Goal: Use online tool/utility: Utilize a website feature to perform a specific function

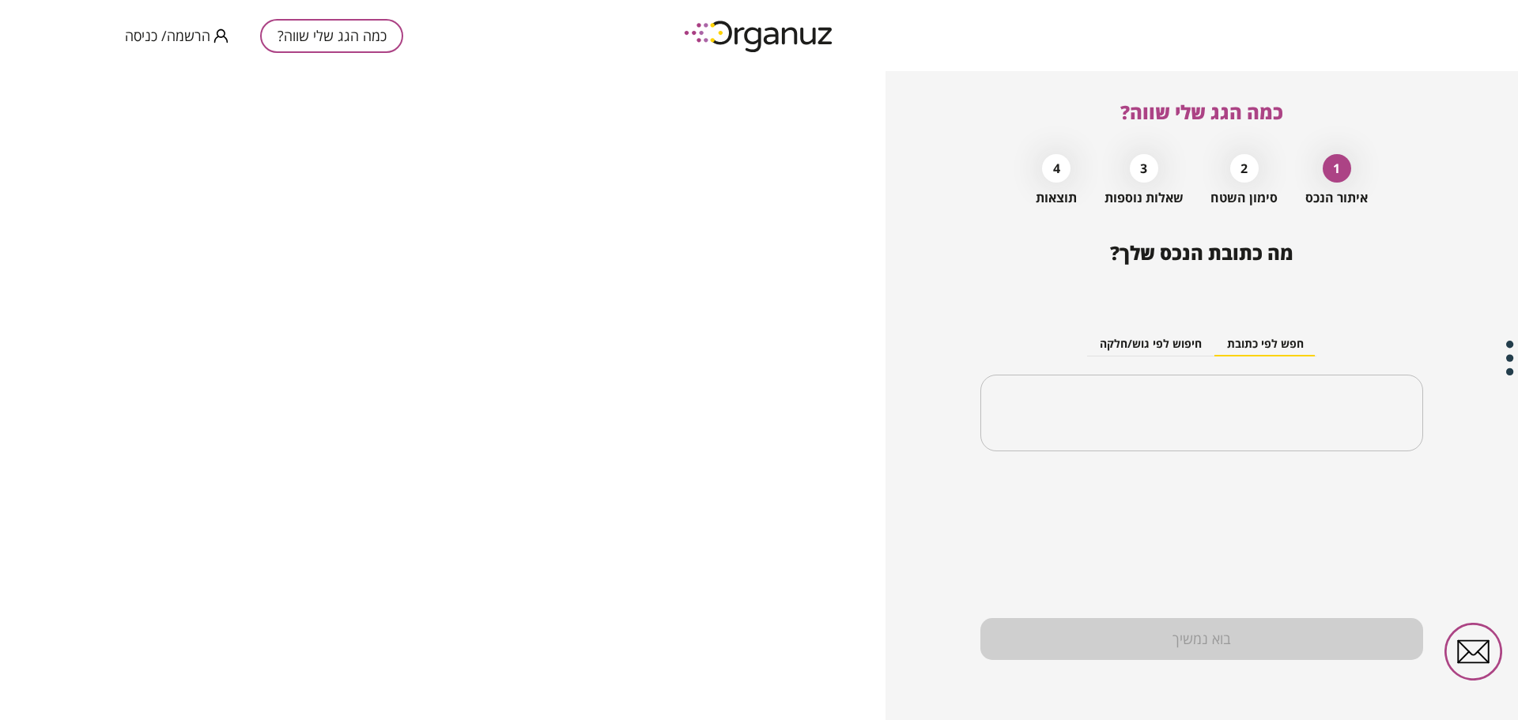
click at [382, 27] on button "כמה הגג שלי שווה?" at bounding box center [331, 36] width 143 height 34
click at [1223, 179] on div "2 סימון השטח" at bounding box center [1243, 175] width 67 height 59
click at [1242, 172] on div "2" at bounding box center [1244, 168] width 28 height 28
click at [1217, 390] on div "​" at bounding box center [1201, 413] width 443 height 77
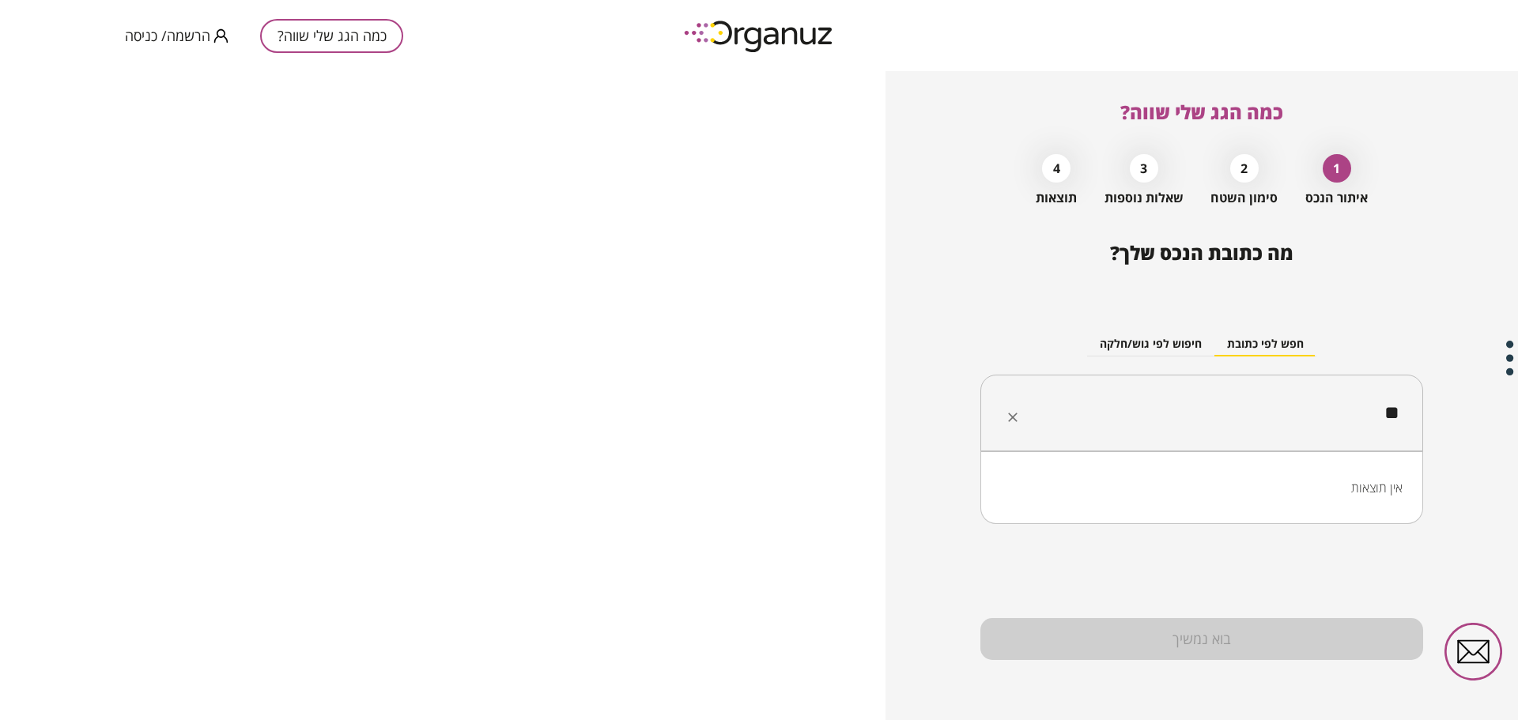
type input "*"
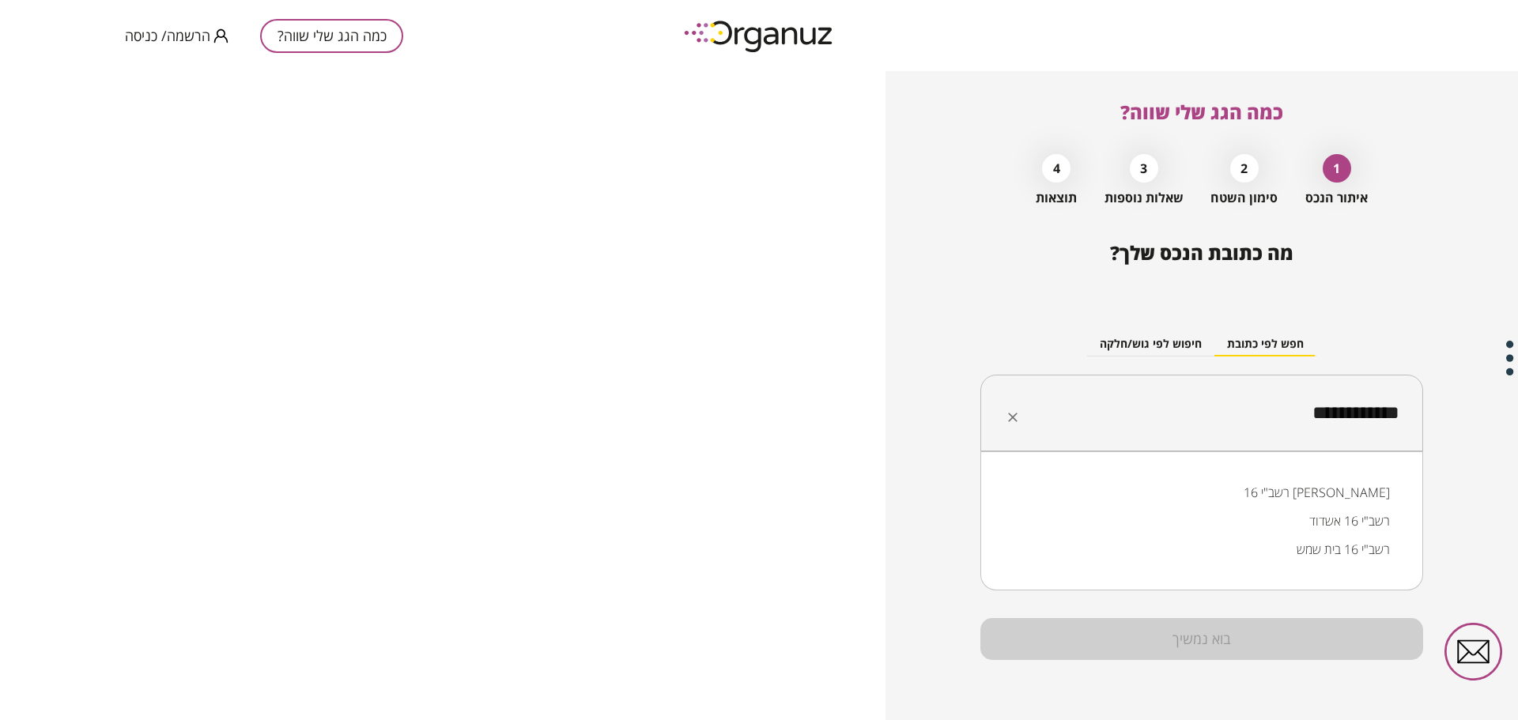
type input "**********"
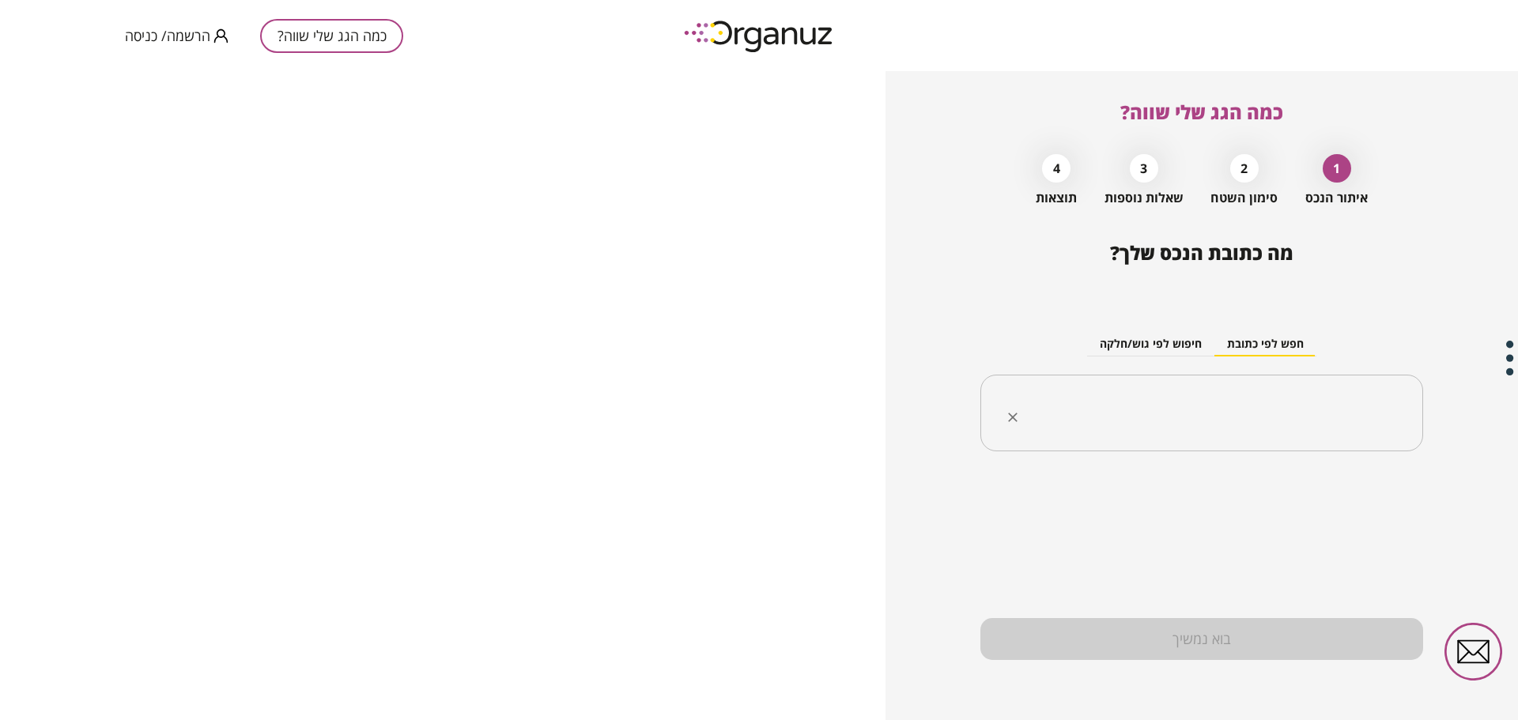
click at [1226, 413] on input "text" at bounding box center [1207, 414] width 393 height 40
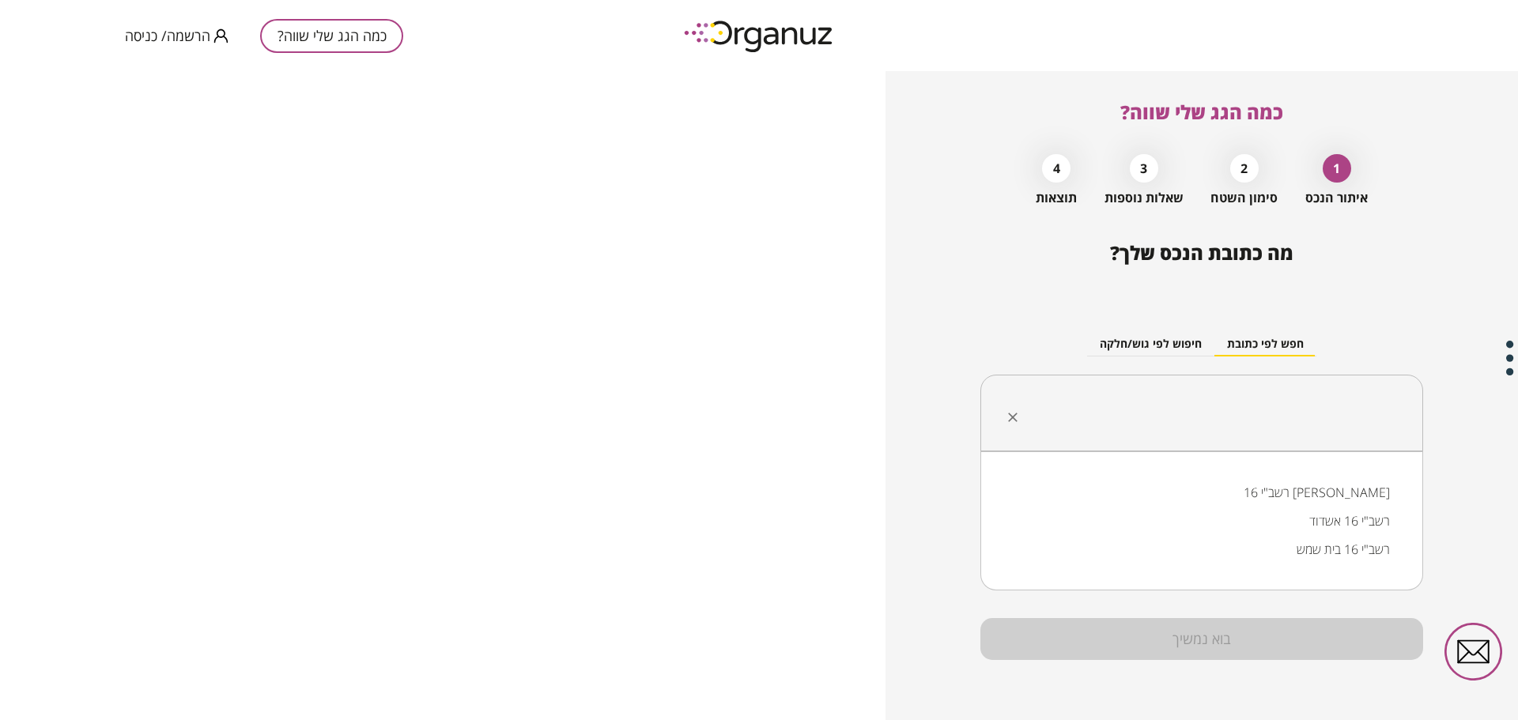
click at [1260, 487] on li "רשב"י 16 [PERSON_NAME]" at bounding box center [1202, 492] width 402 height 28
type input "**********"
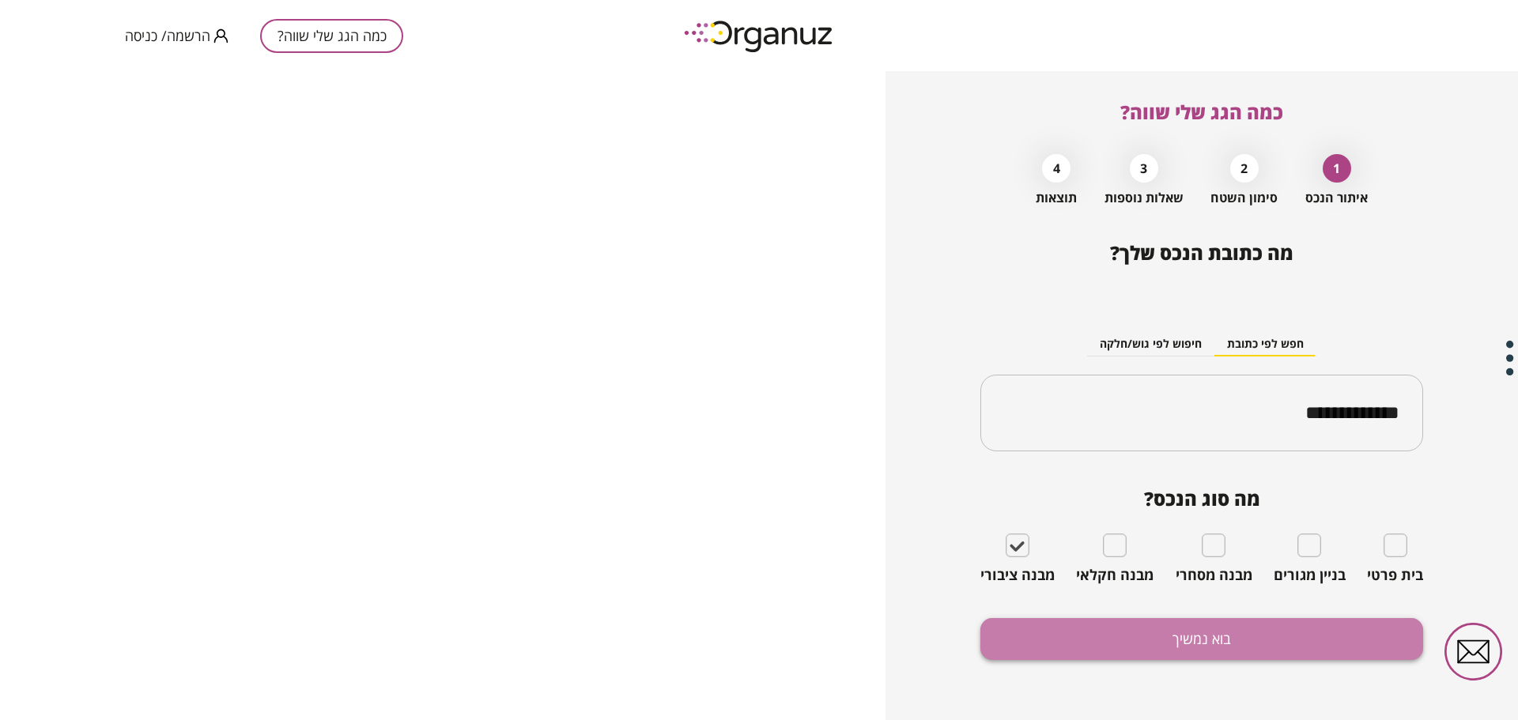
click at [1084, 638] on button "בוא נמשיך" at bounding box center [1201, 639] width 443 height 42
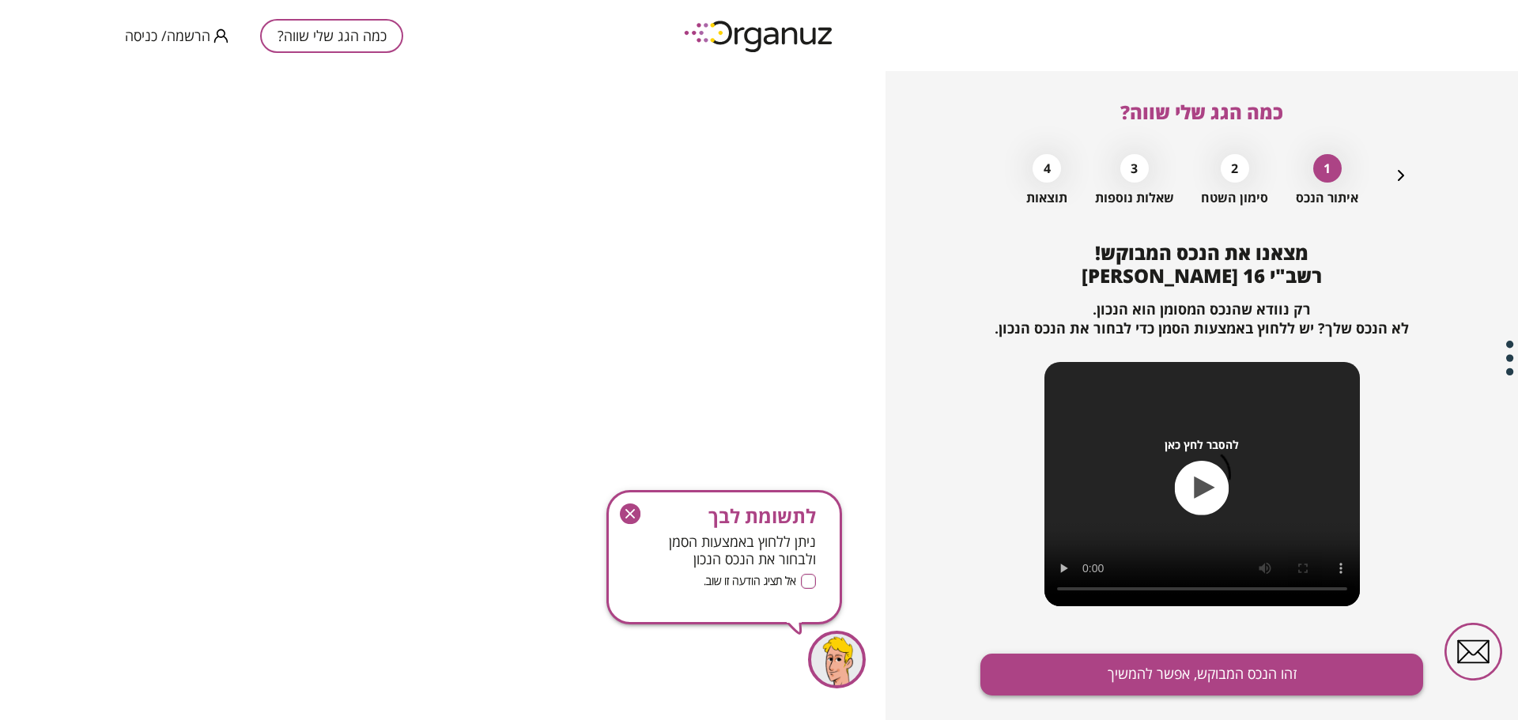
scroll to position [36, 0]
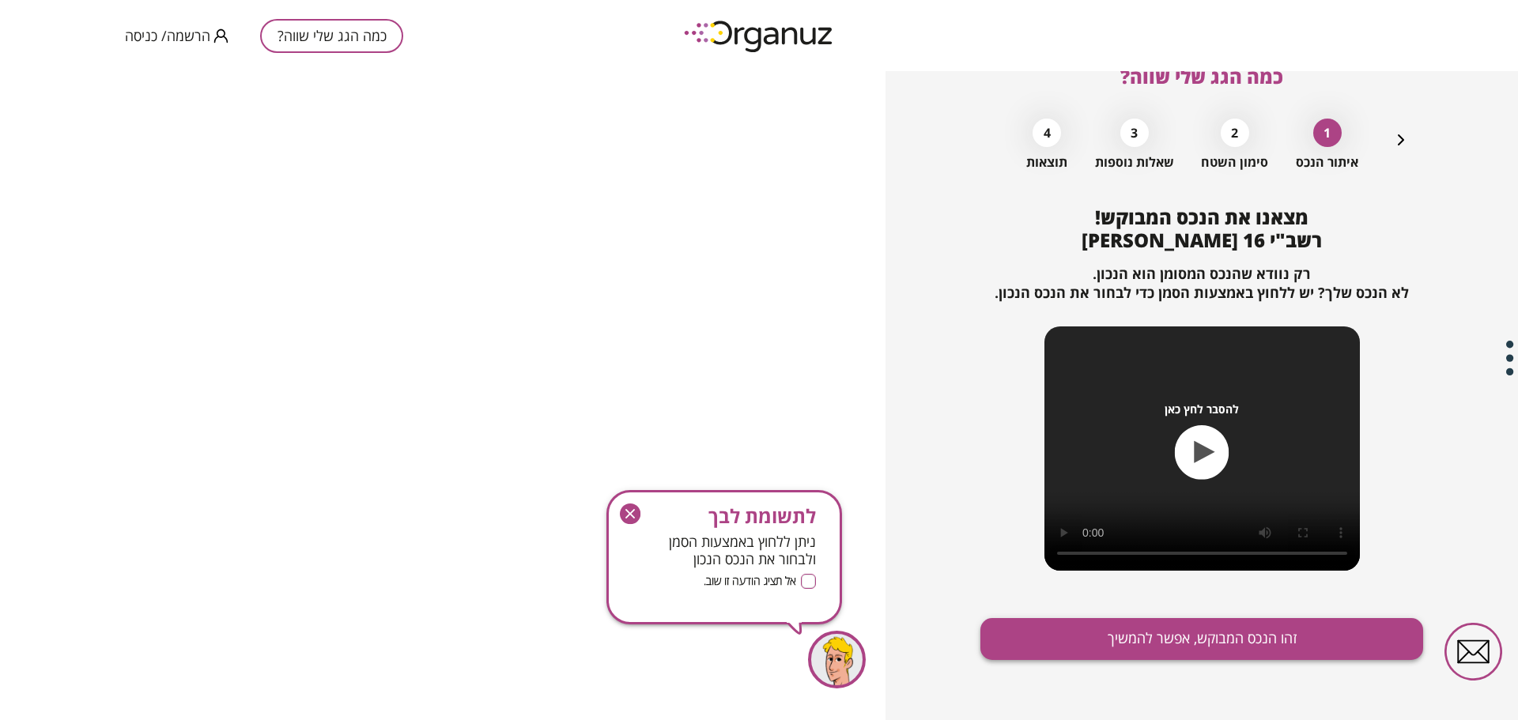
click at [1173, 641] on button "זהו הנכס המבוקש, אפשר להמשיך" at bounding box center [1201, 639] width 443 height 42
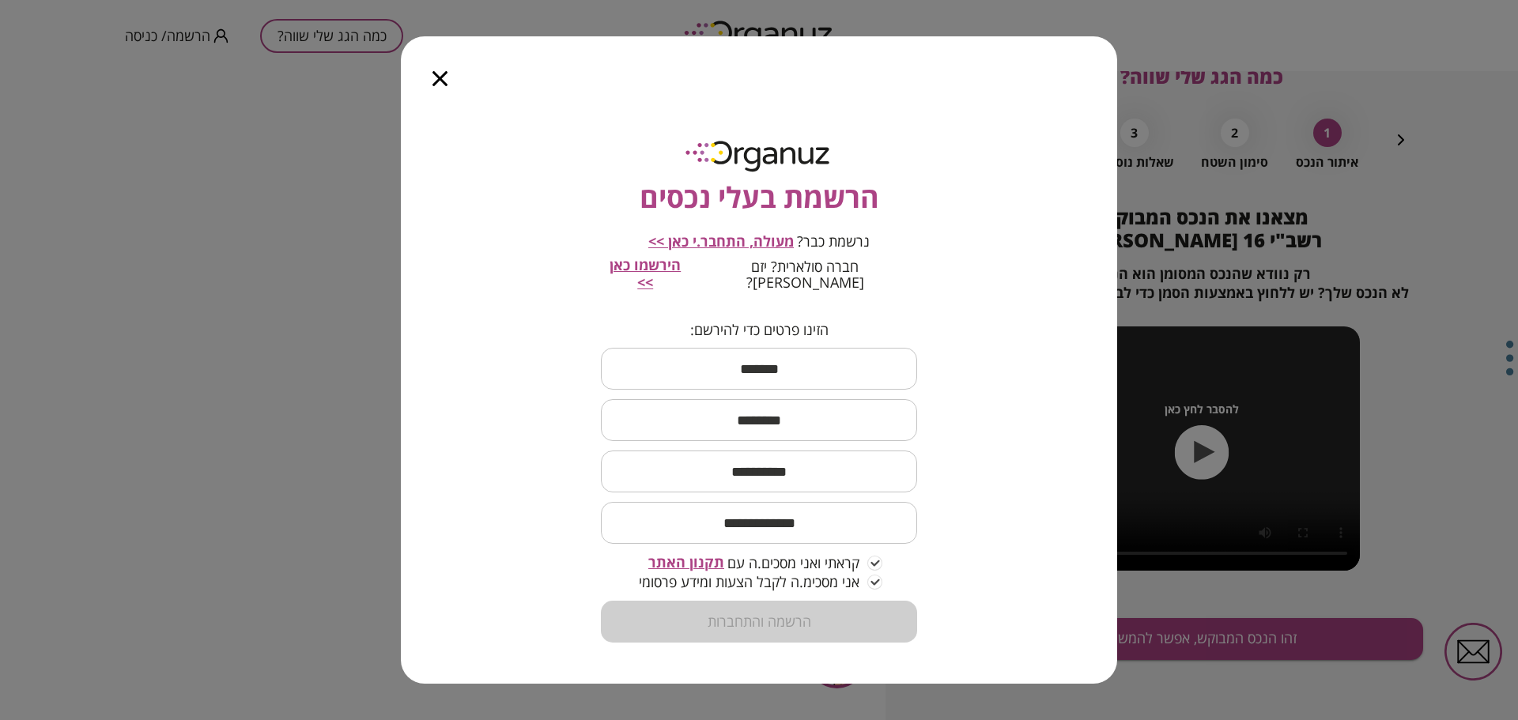
click at [435, 86] on icon "button" at bounding box center [439, 78] width 15 height 15
